Goal: Task Accomplishment & Management: Manage account settings

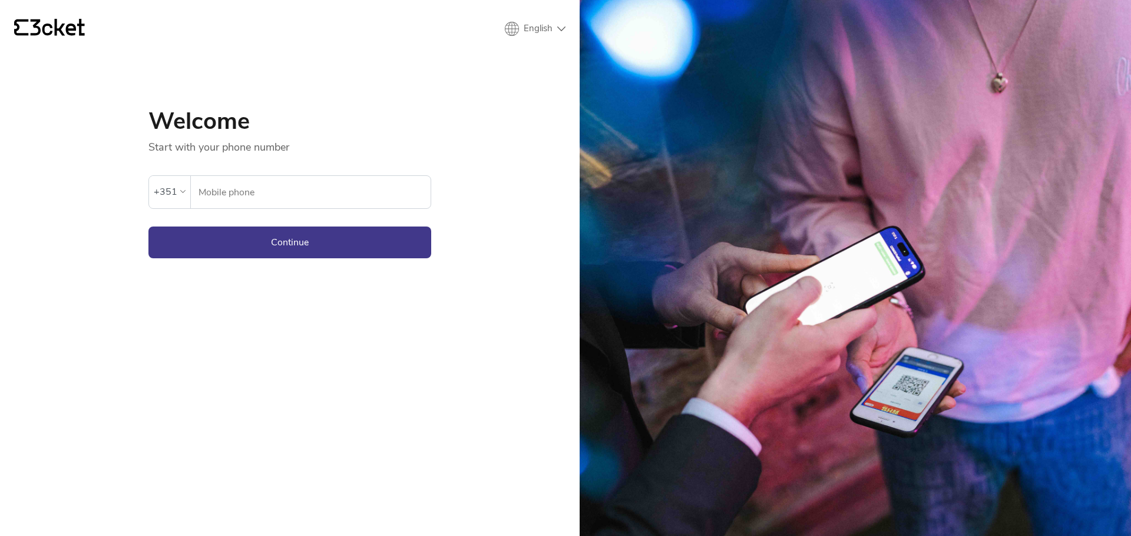
click at [305, 199] on input "Mobile phone" at bounding box center [314, 192] width 233 height 32
type input "912458300"
click at [296, 236] on button "Continue" at bounding box center [289, 243] width 283 height 32
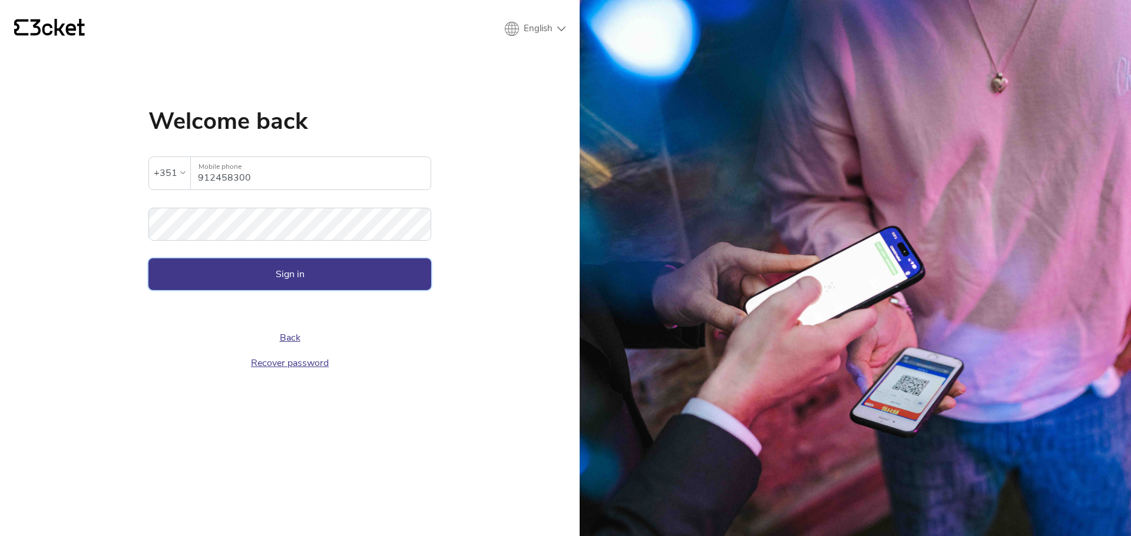
click at [265, 287] on button "Sign in" at bounding box center [289, 275] width 283 height 32
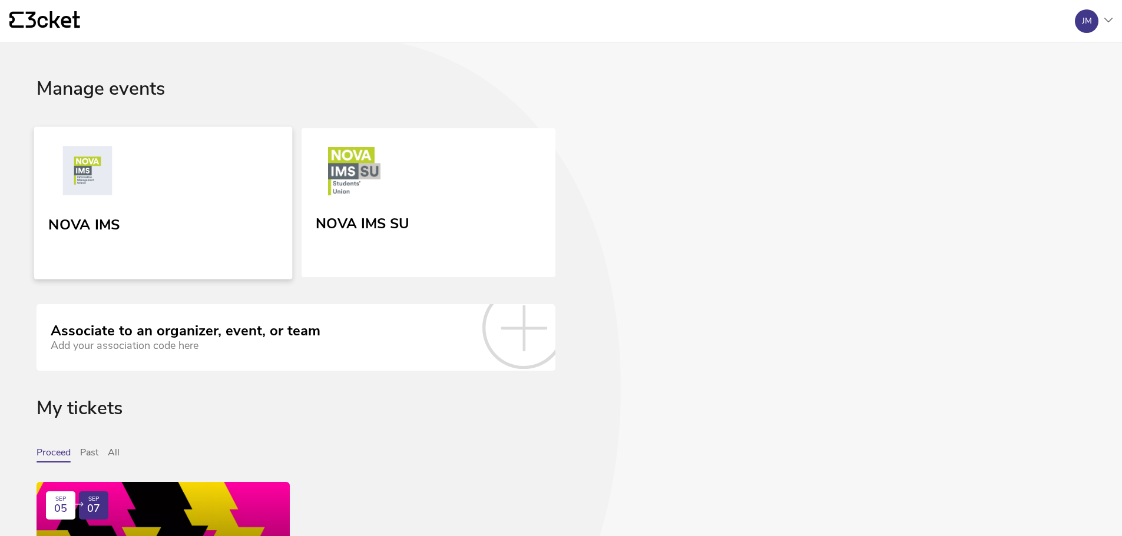
click at [109, 195] on img at bounding box center [87, 173] width 78 height 54
